Goal: Use online tool/utility

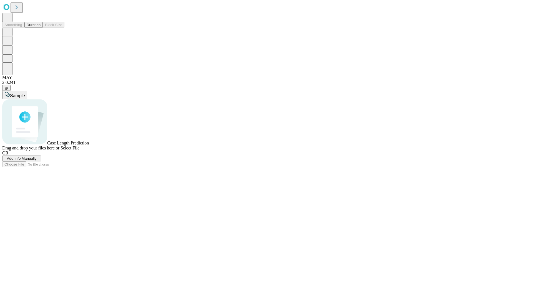
click at [40, 28] on button "Duration" at bounding box center [33, 25] width 18 height 6
click at [37, 160] on span "Add Info Manually" at bounding box center [22, 158] width 30 height 4
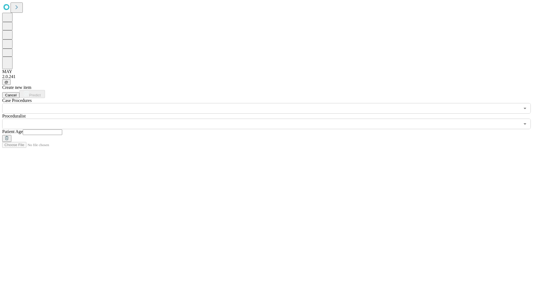
click at [62, 129] on input "text" at bounding box center [42, 132] width 39 height 6
type input "**"
click at [270, 118] on input "text" at bounding box center [260, 123] width 517 height 11
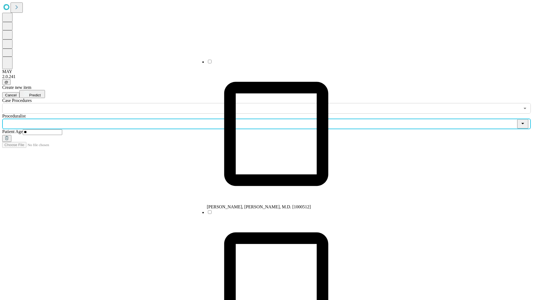
click at [270, 64] on li "[PERSON_NAME], [PERSON_NAME], M.D. [1000512]" at bounding box center [276, 134] width 139 height 150
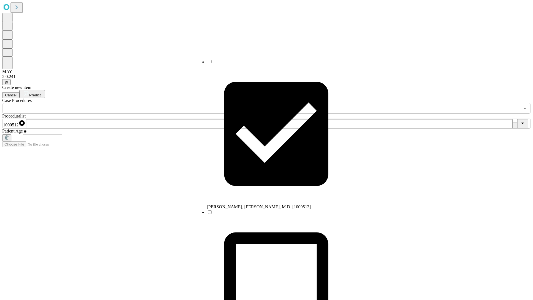
click at [116, 103] on input "text" at bounding box center [260, 108] width 517 height 11
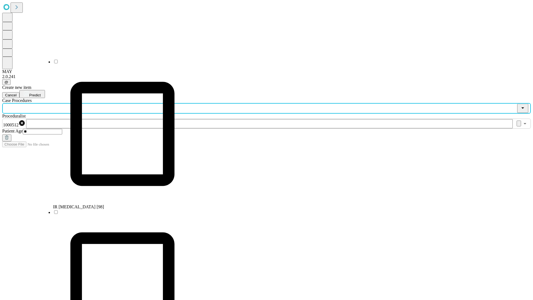
click at [117, 64] on li "IR [MEDICAL_DATA] [98]" at bounding box center [122, 134] width 139 height 150
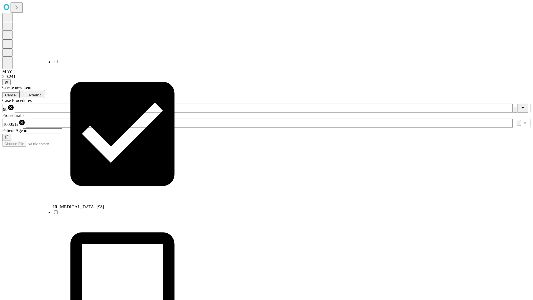
click at [40, 93] on span "Predict" at bounding box center [34, 95] width 11 height 4
